Goal: Check status: Check status

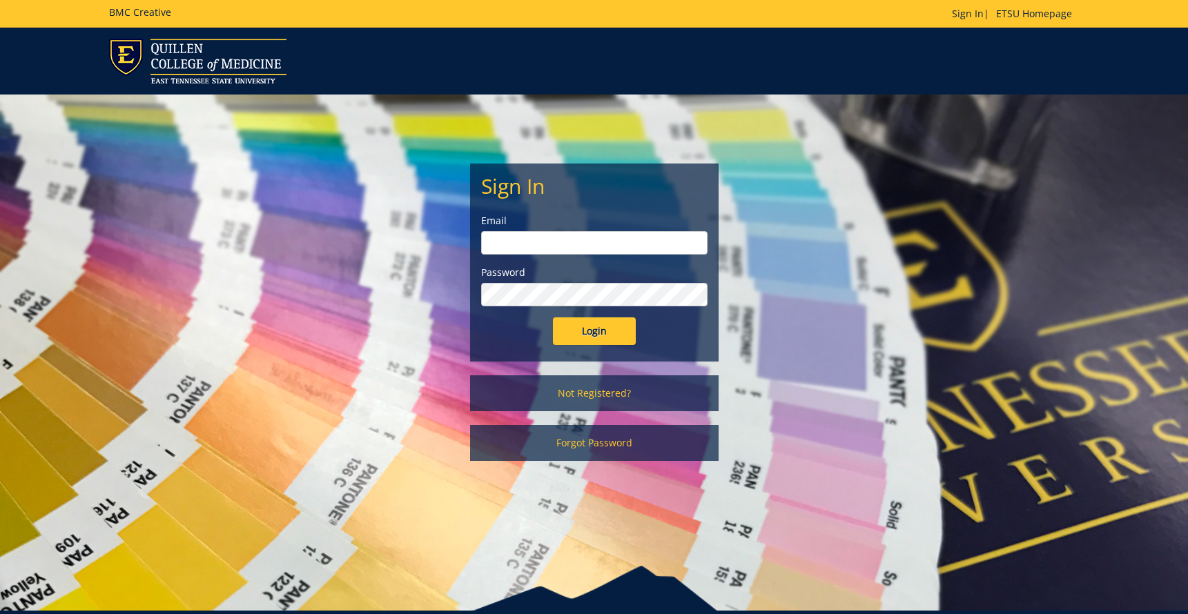
click at [573, 244] on input "email" at bounding box center [594, 242] width 226 height 23
type input "[EMAIL_ADDRESS][DOMAIN_NAME]"
click at [592, 334] on input "Login" at bounding box center [594, 331] width 83 height 28
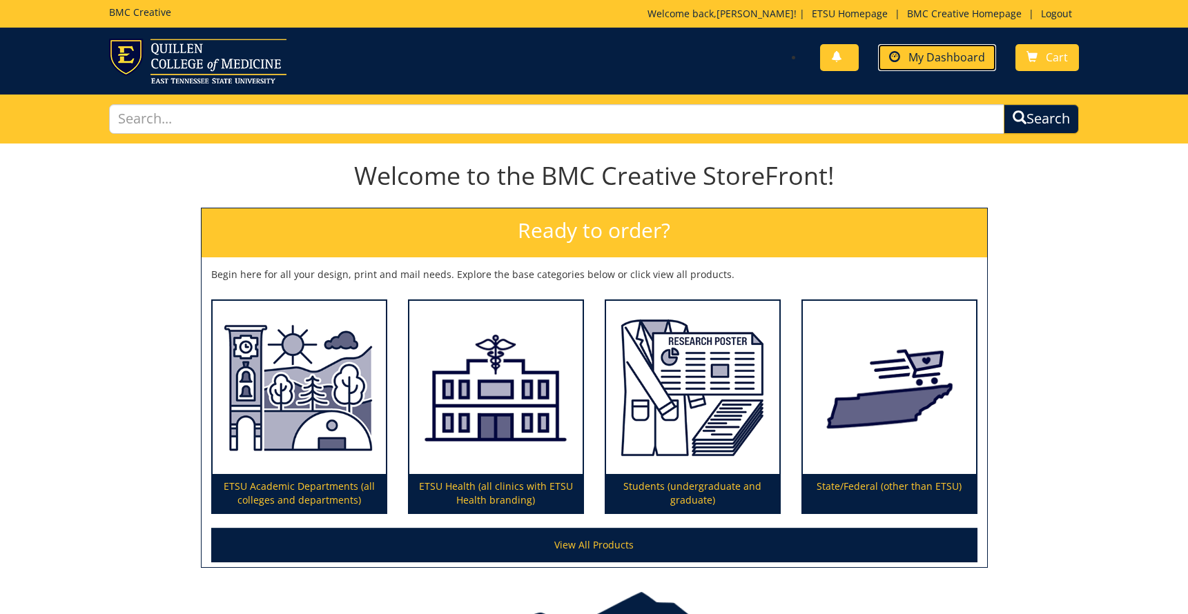
click at [939, 58] on span "My Dashboard" at bounding box center [946, 57] width 77 height 15
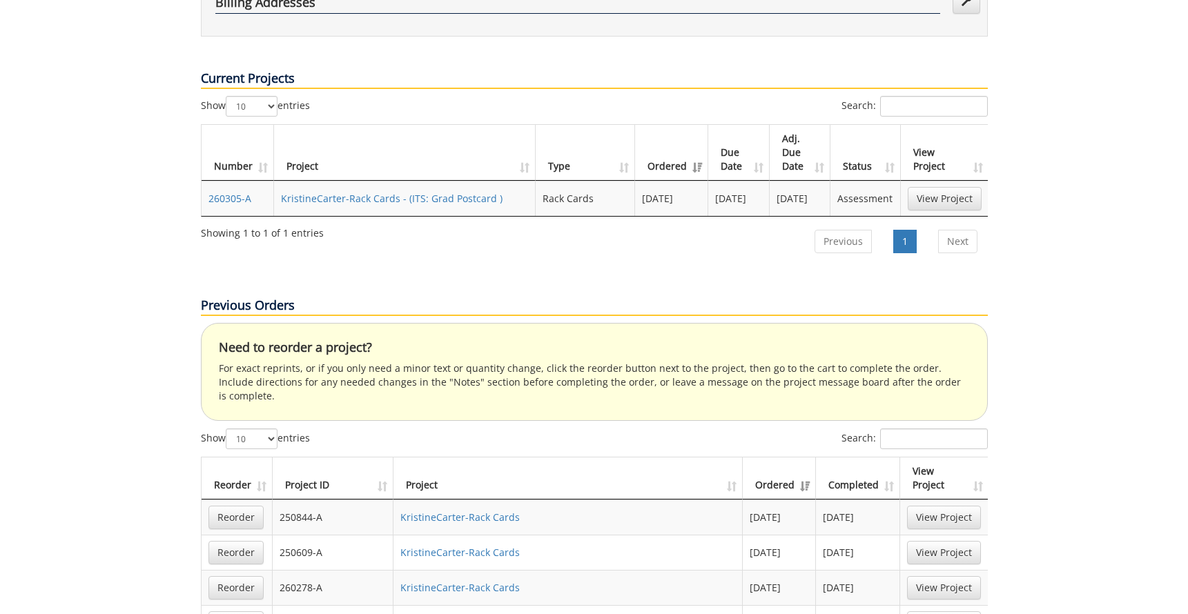
scroll to position [518, 0]
click at [432, 190] on link "KristineCarter-Rack Cards - (ITS: Grad Postcard )" at bounding box center [392, 196] width 222 height 13
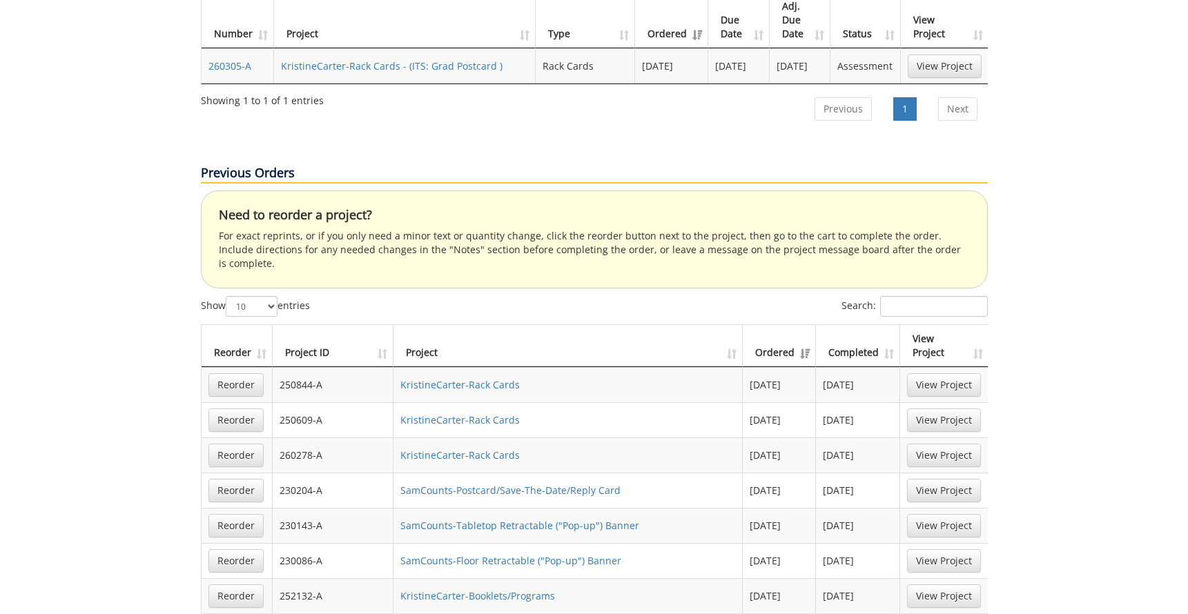
scroll to position [779, 0]
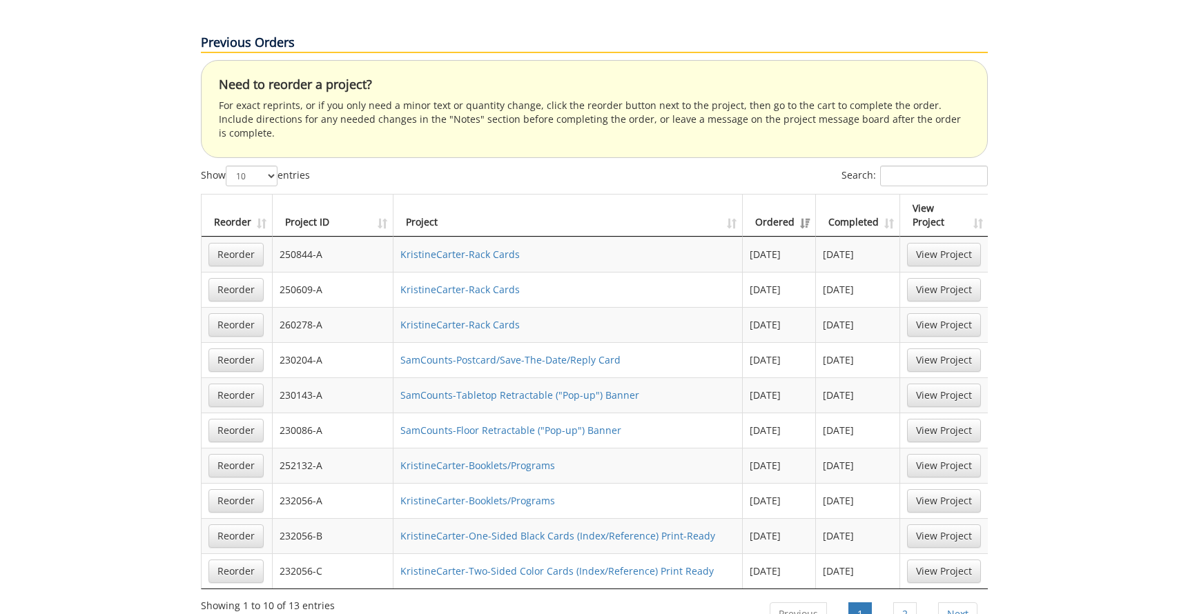
click at [881, 195] on th "Completed" at bounding box center [858, 216] width 84 height 42
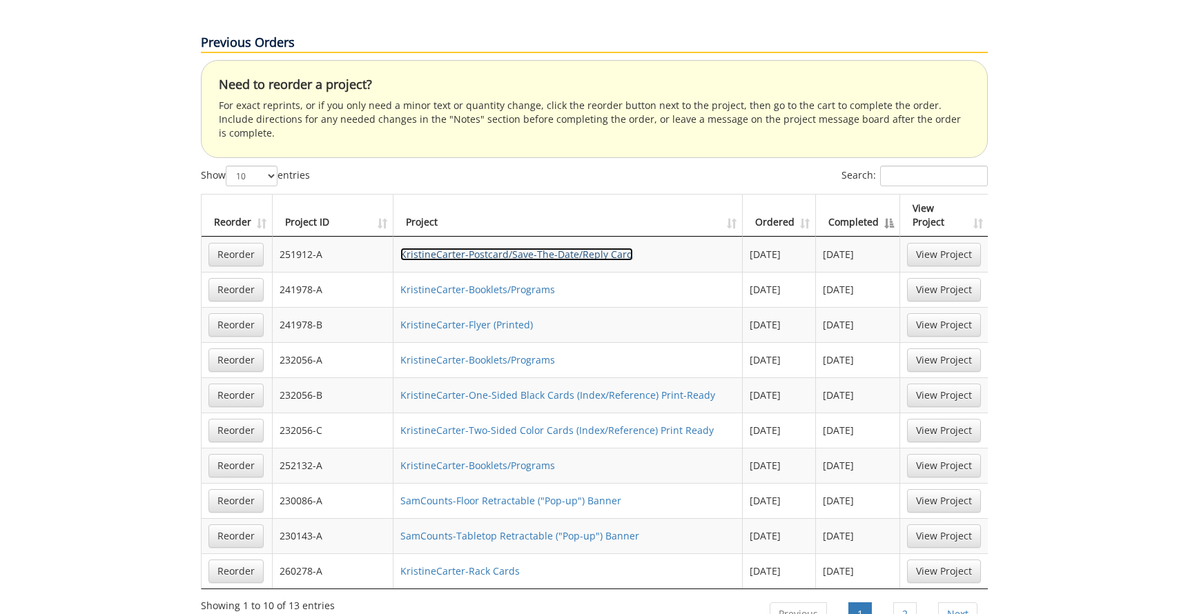
click at [562, 248] on link "KristineCarter-Postcard/Save-The-Date/Reply Card" at bounding box center [516, 254] width 233 height 13
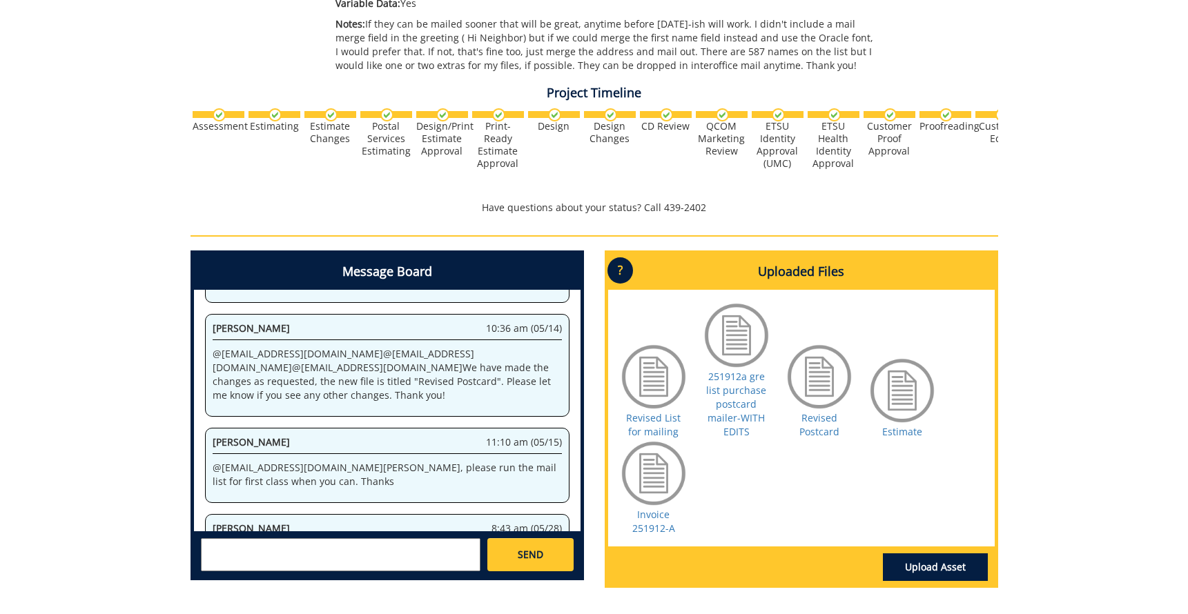
scroll to position [569, 0]
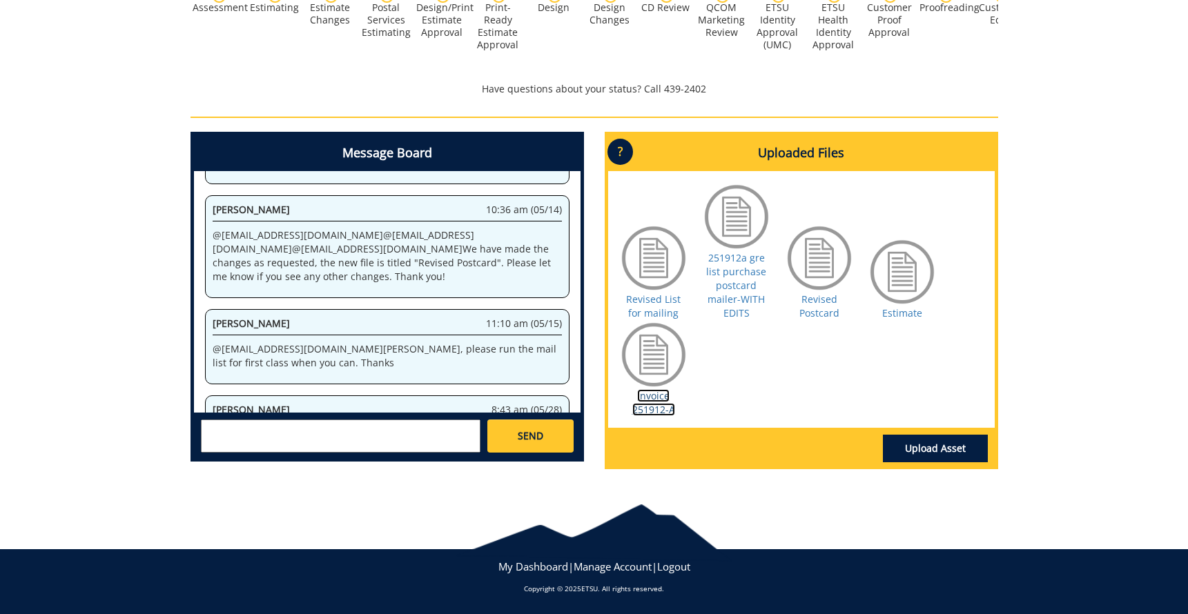
click at [658, 406] on link "Invoice 251912-A" at bounding box center [653, 402] width 43 height 27
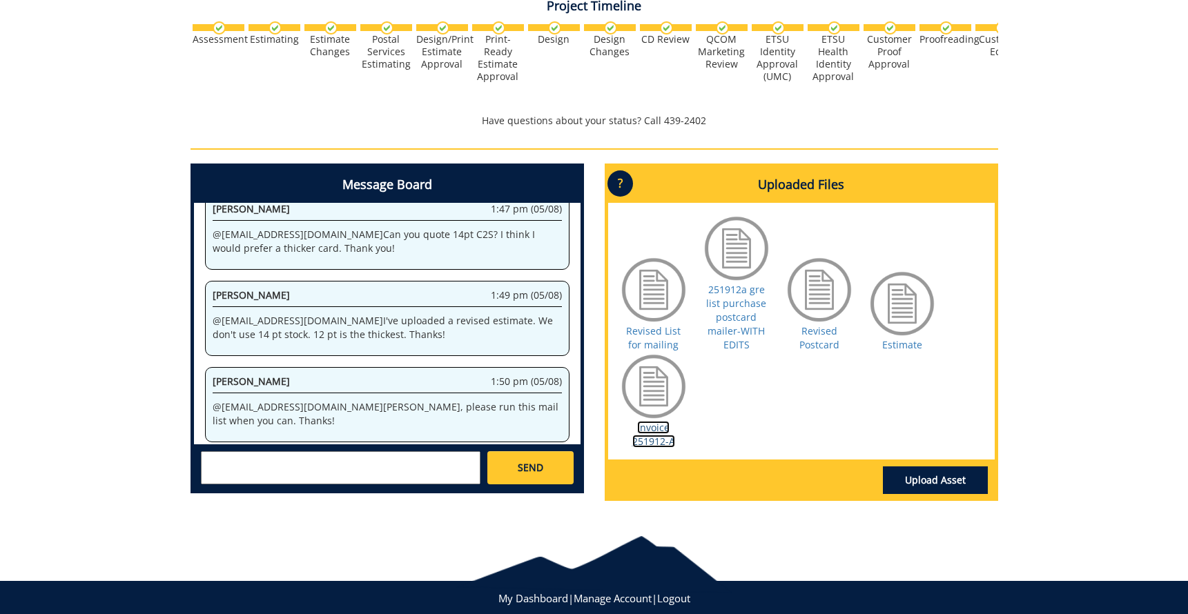
scroll to position [0, 0]
